Goal: Find specific page/section: Find specific page/section

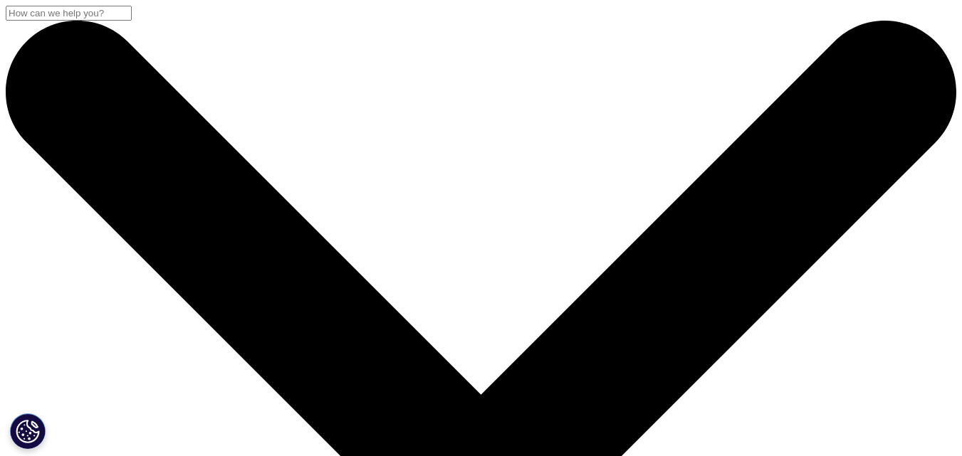
click at [132, 21] on input "Search" at bounding box center [69, 13] width 126 height 15
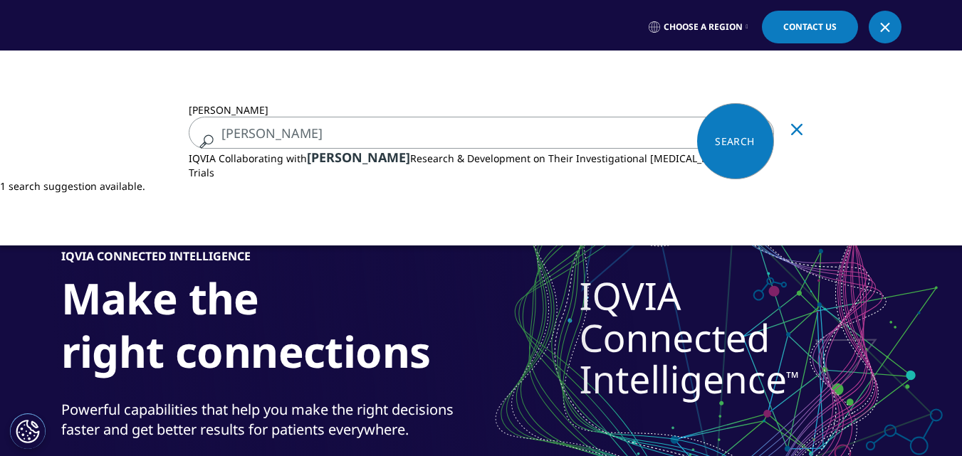
type input "janssen"
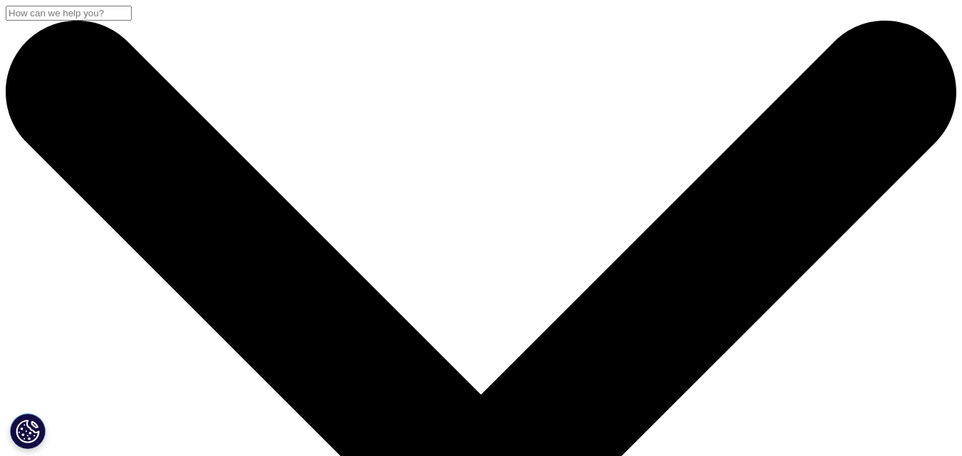
type input "[PERSON_NAME]"
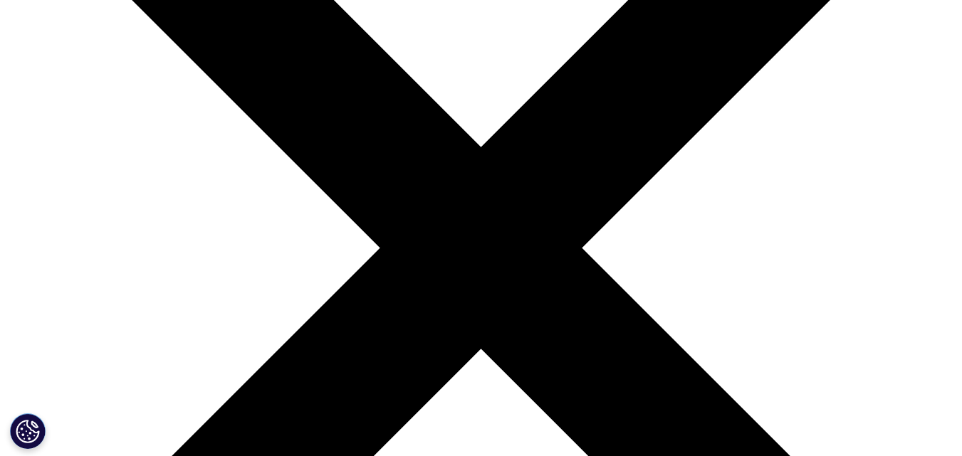
scroll to position [214, 0]
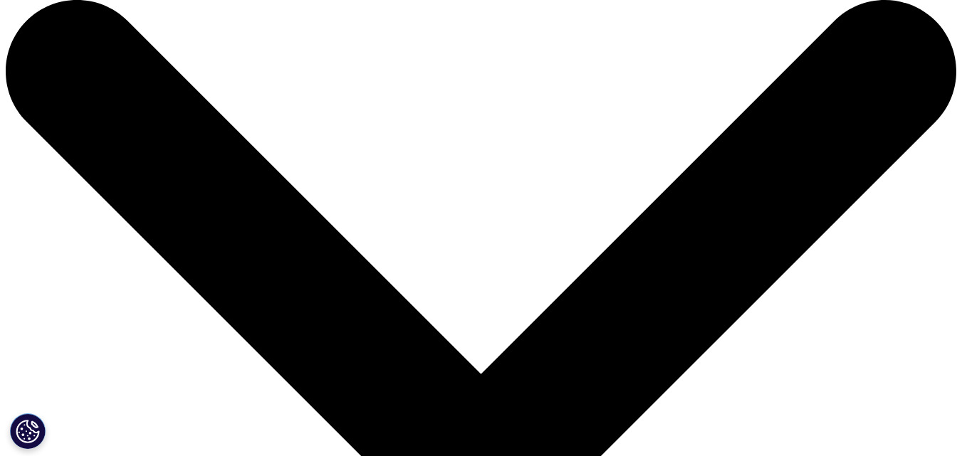
scroll to position [0, 0]
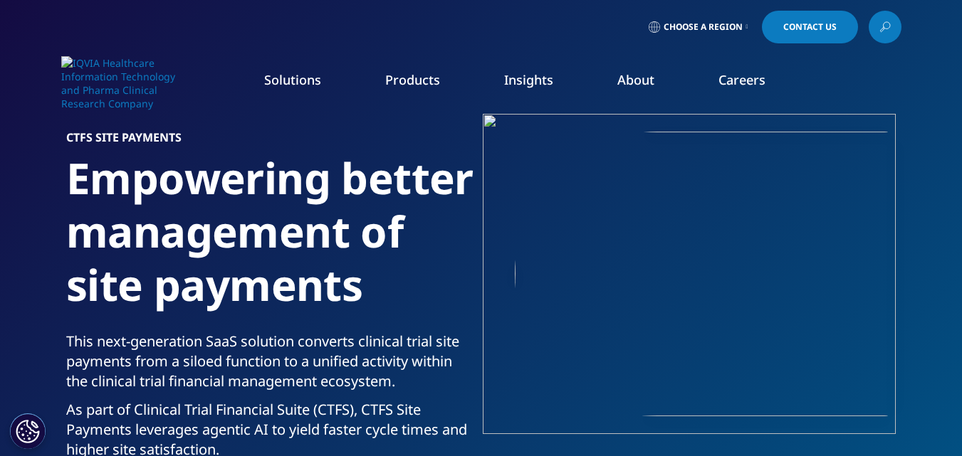
click at [155, 80] on img at bounding box center [118, 83] width 114 height 54
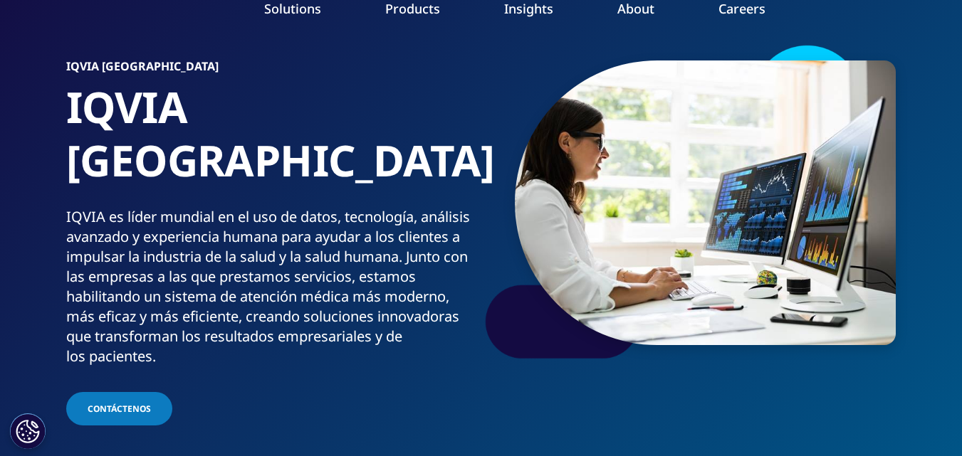
click at [132, 184] on link "Clinical Trial Payments" at bounding box center [138, 187] width 221 height 16
click at [0, 0] on div "You are about to exit for another IQVIA country or region specific website Plea…" at bounding box center [0, 0] width 0 height 0
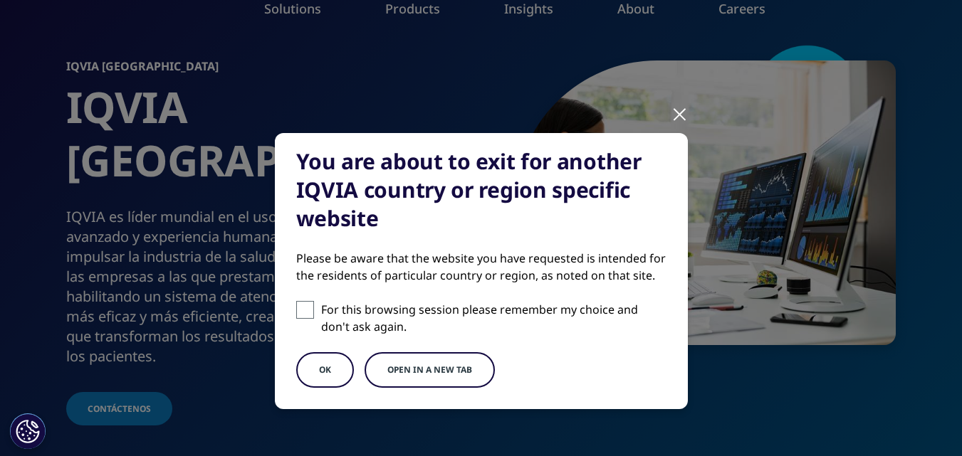
click at [302, 313] on span at bounding box center [305, 310] width 18 height 18
click at [302, 313] on input "For this browsing session please remember my choice and don't ask again." at bounding box center [305, 310] width 18 height 18
checkbox input "true"
click at [325, 366] on button "OK" at bounding box center [325, 370] width 58 height 36
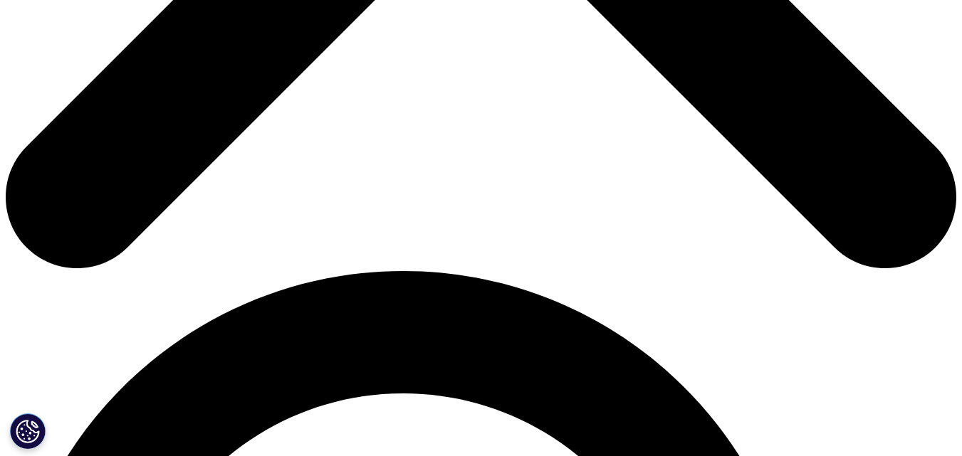
scroll to position [712, 0]
